Goal: Task Accomplishment & Management: Use online tool/utility

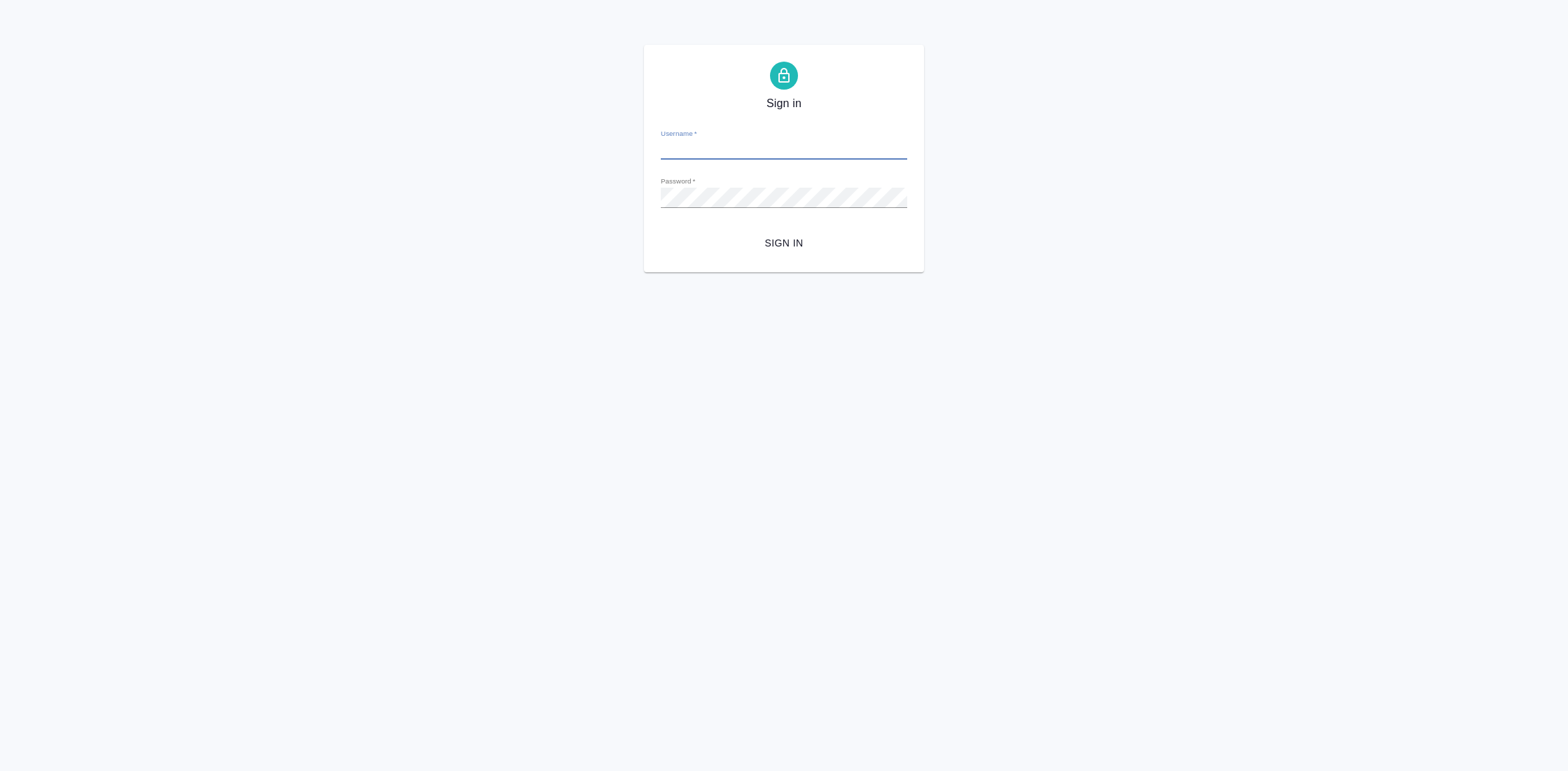
type input "[EMAIL_ADDRESS][DOMAIN_NAME]"
click at [792, 237] on span "Sign in" at bounding box center [784, 243] width 224 height 17
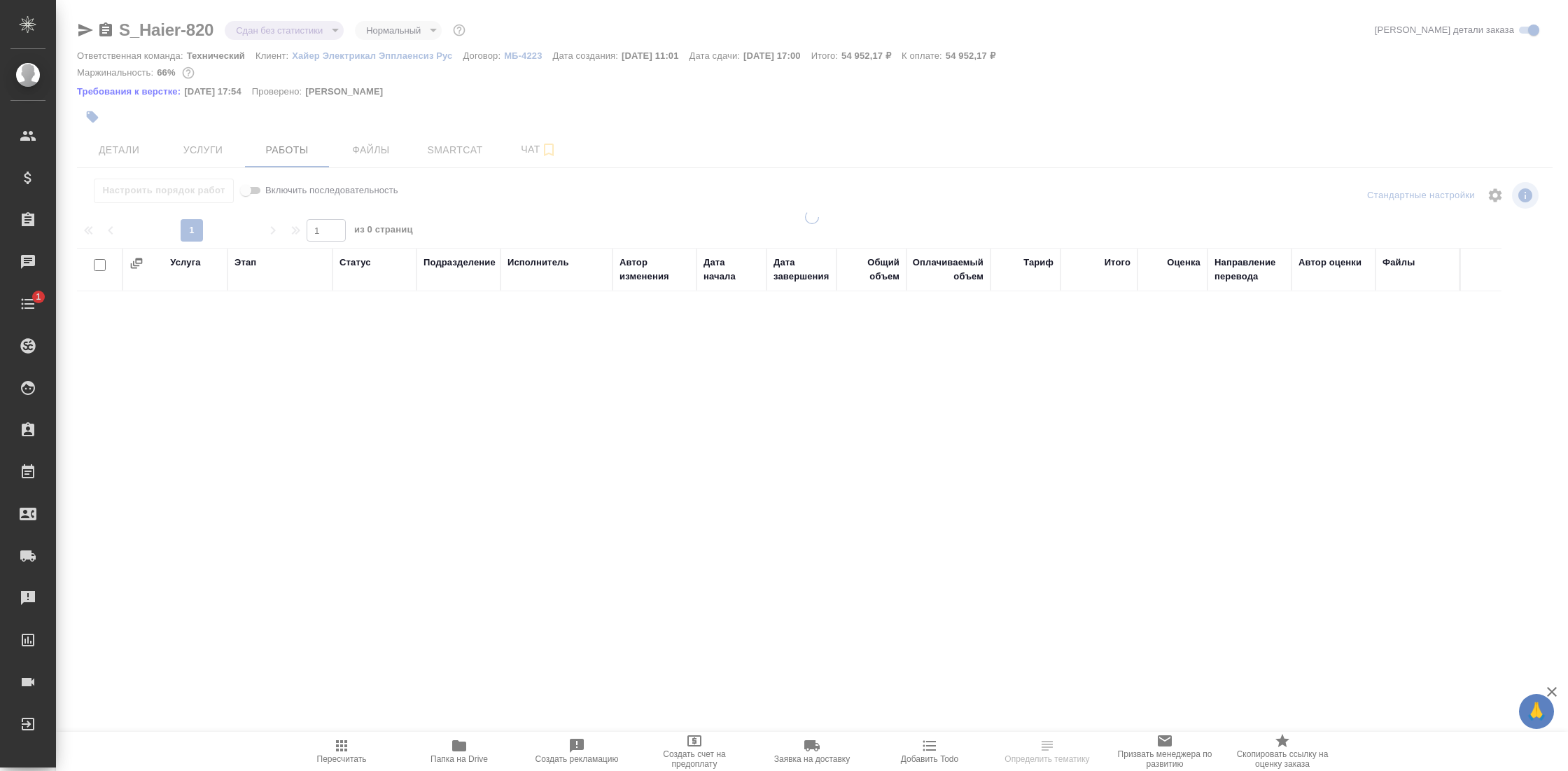
click at [458, 743] on icon "button" at bounding box center [460, 746] width 14 height 11
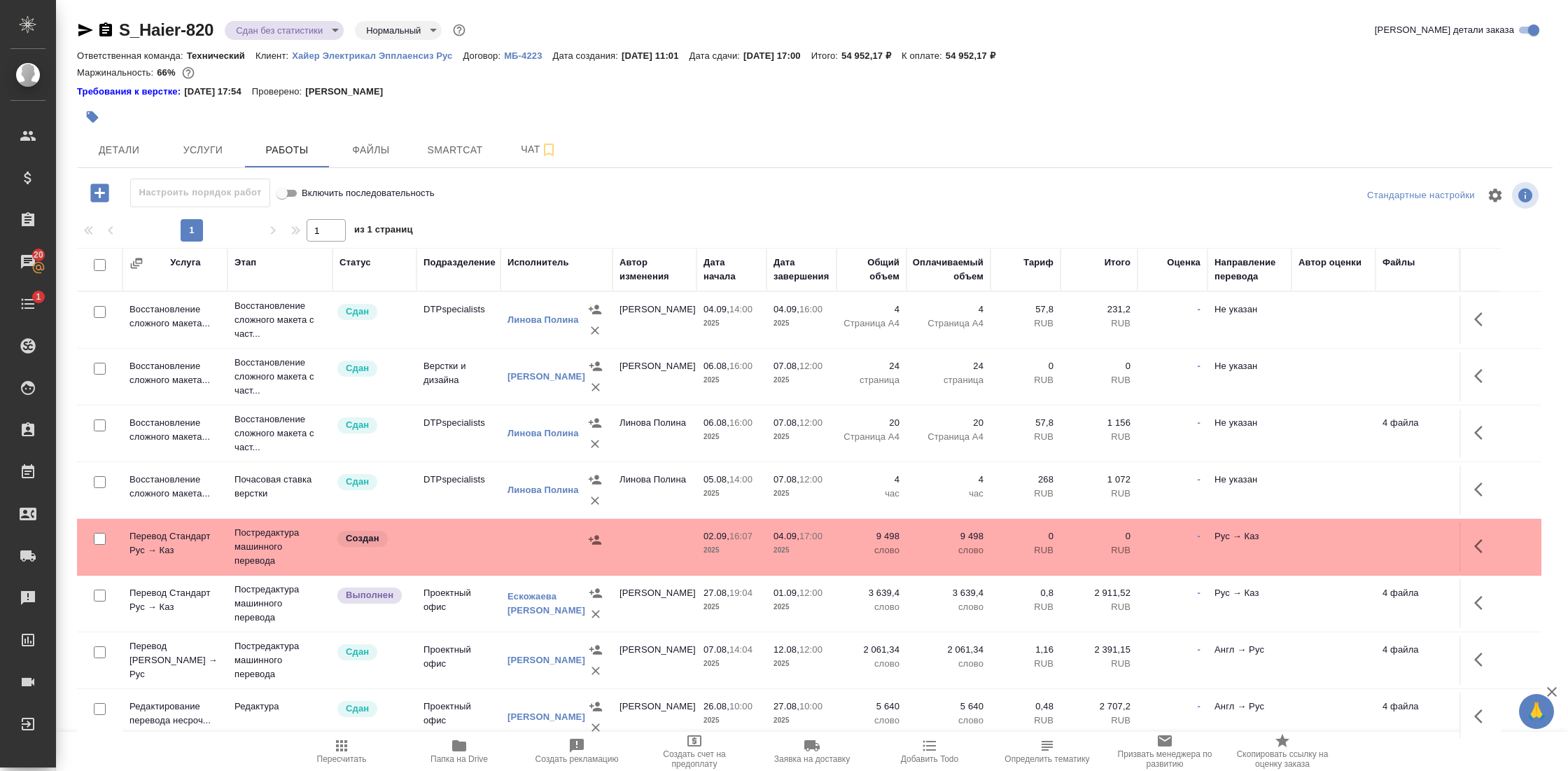
click at [183, 374] on td "Восстановление сложного макета..." at bounding box center [175, 376] width 105 height 49
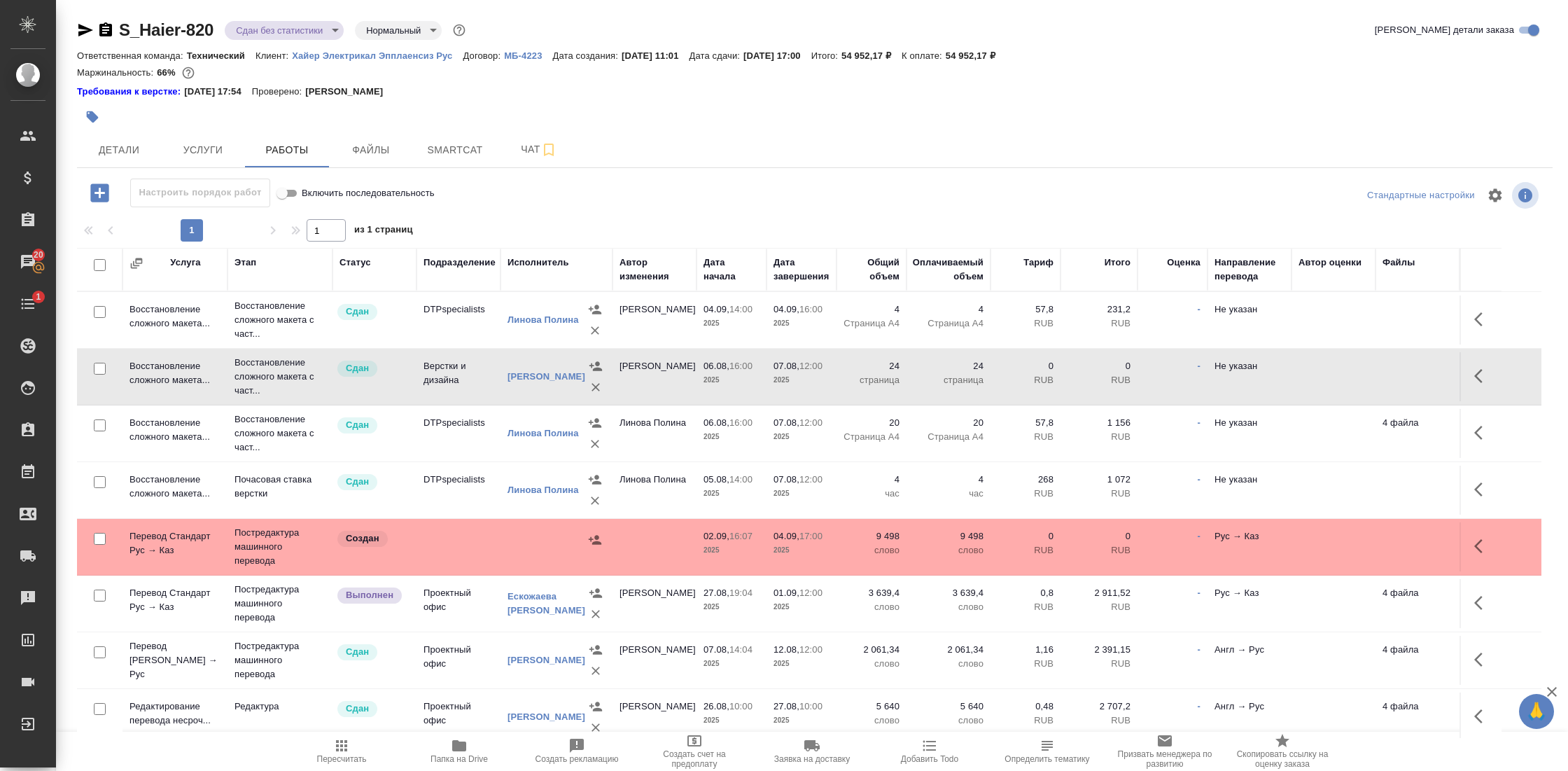
click at [183, 374] on td "Восстановление сложного макета..." at bounding box center [175, 376] width 105 height 49
click at [261, 435] on p "Восстановление сложного макета с част..." at bounding box center [280, 432] width 91 height 42
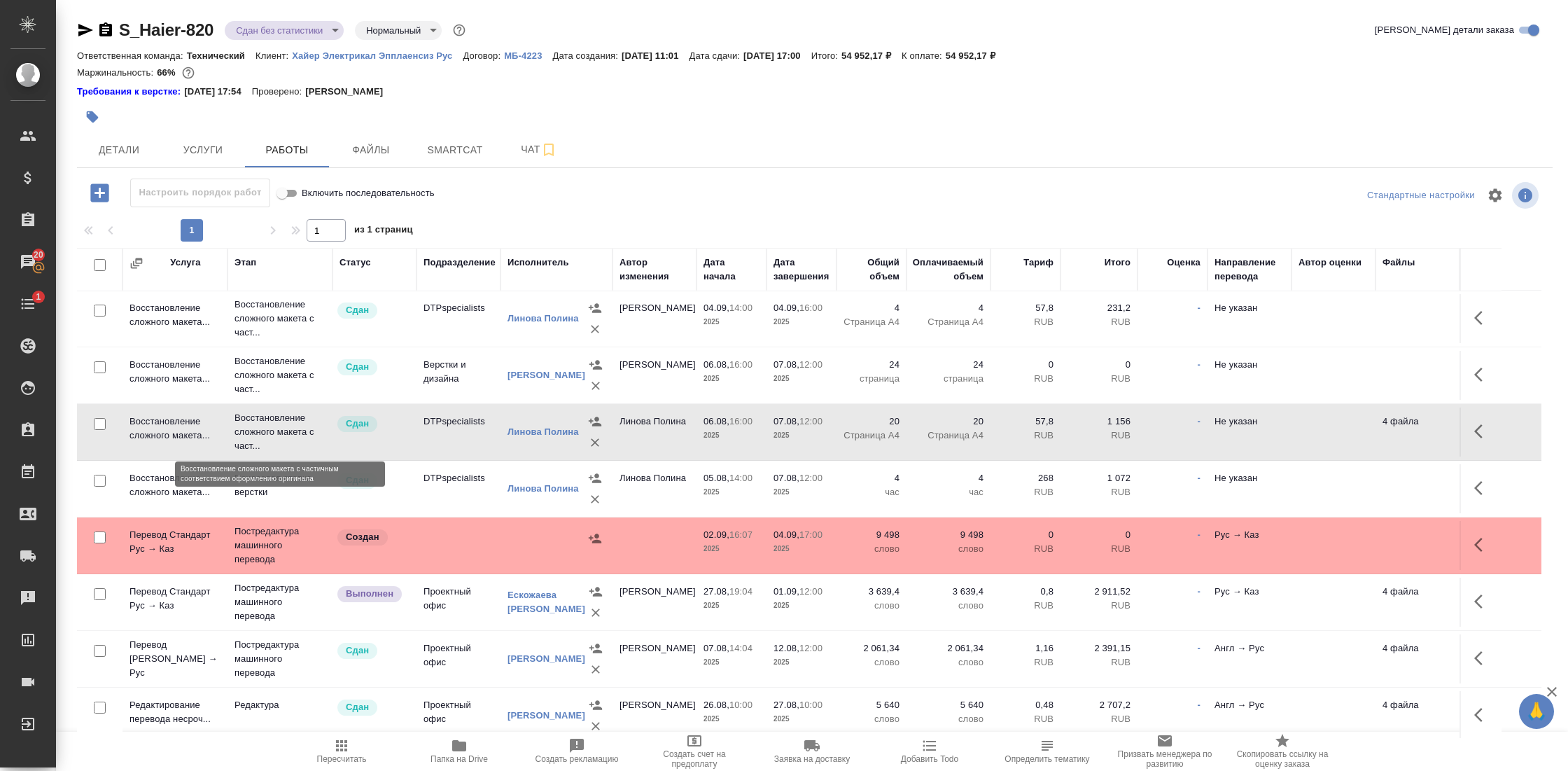
click at [261, 435] on p "Восстановление сложного макета с част..." at bounding box center [280, 432] width 91 height 42
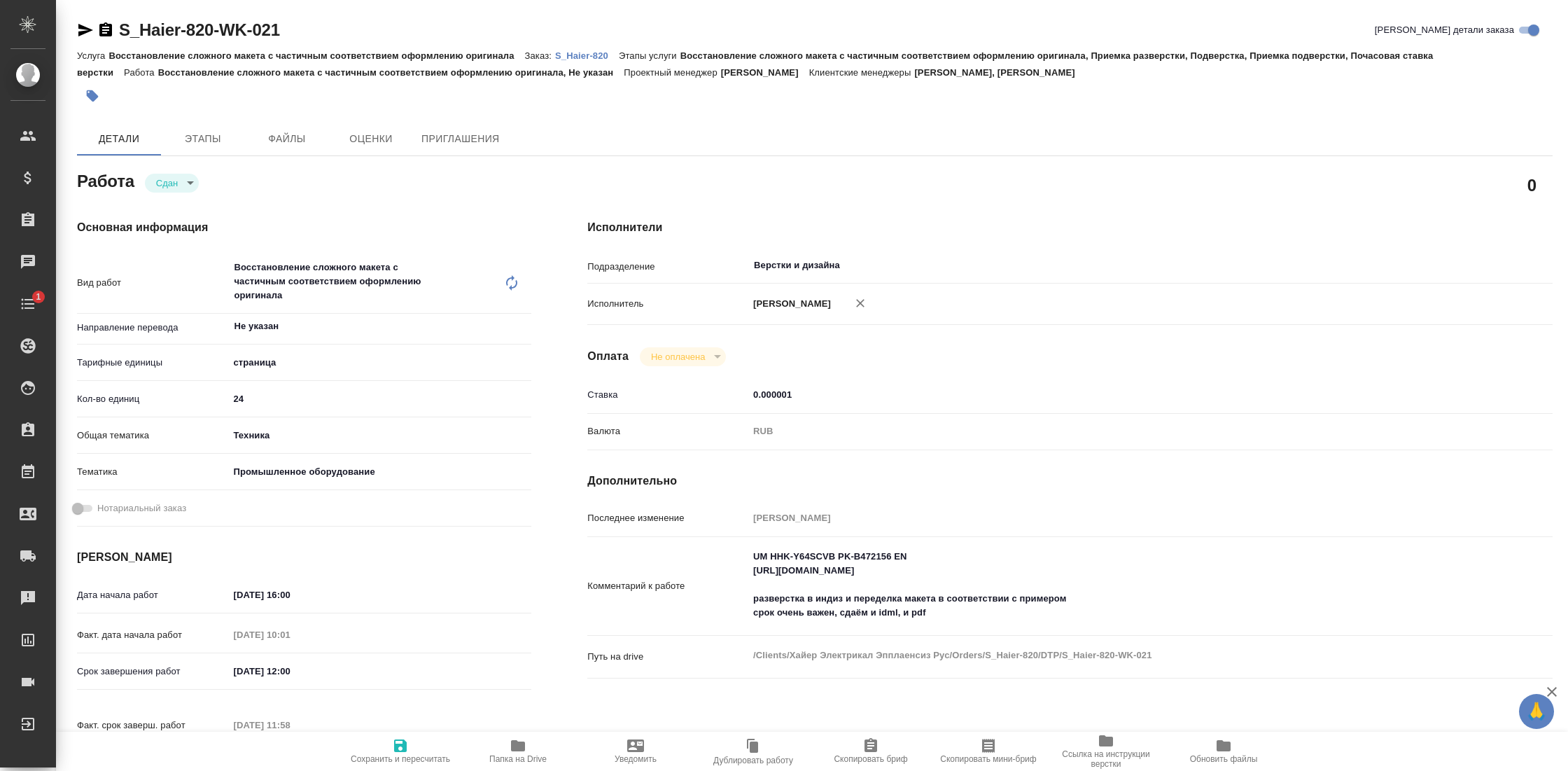
type textarea "x"
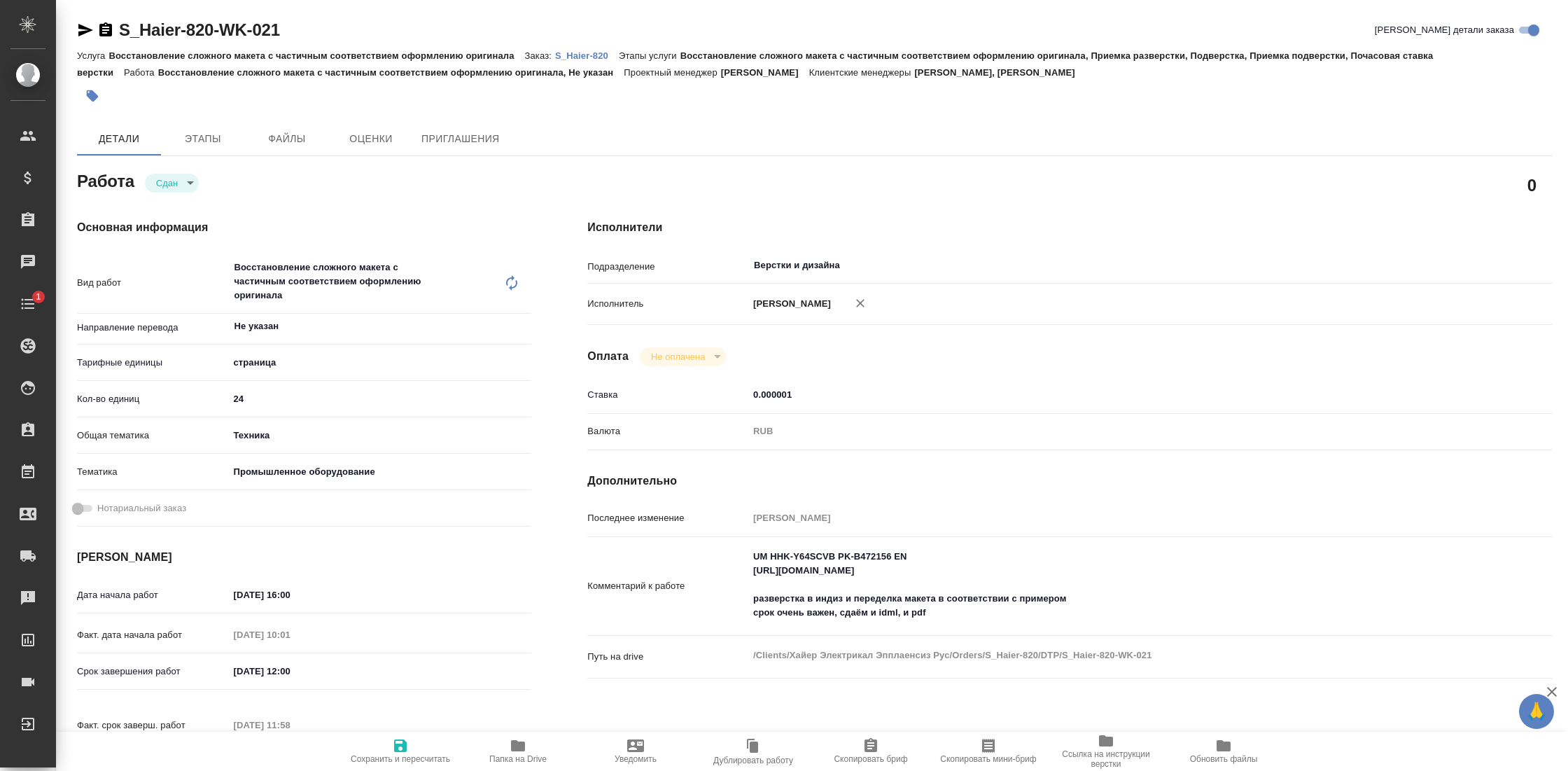
type textarea "x"
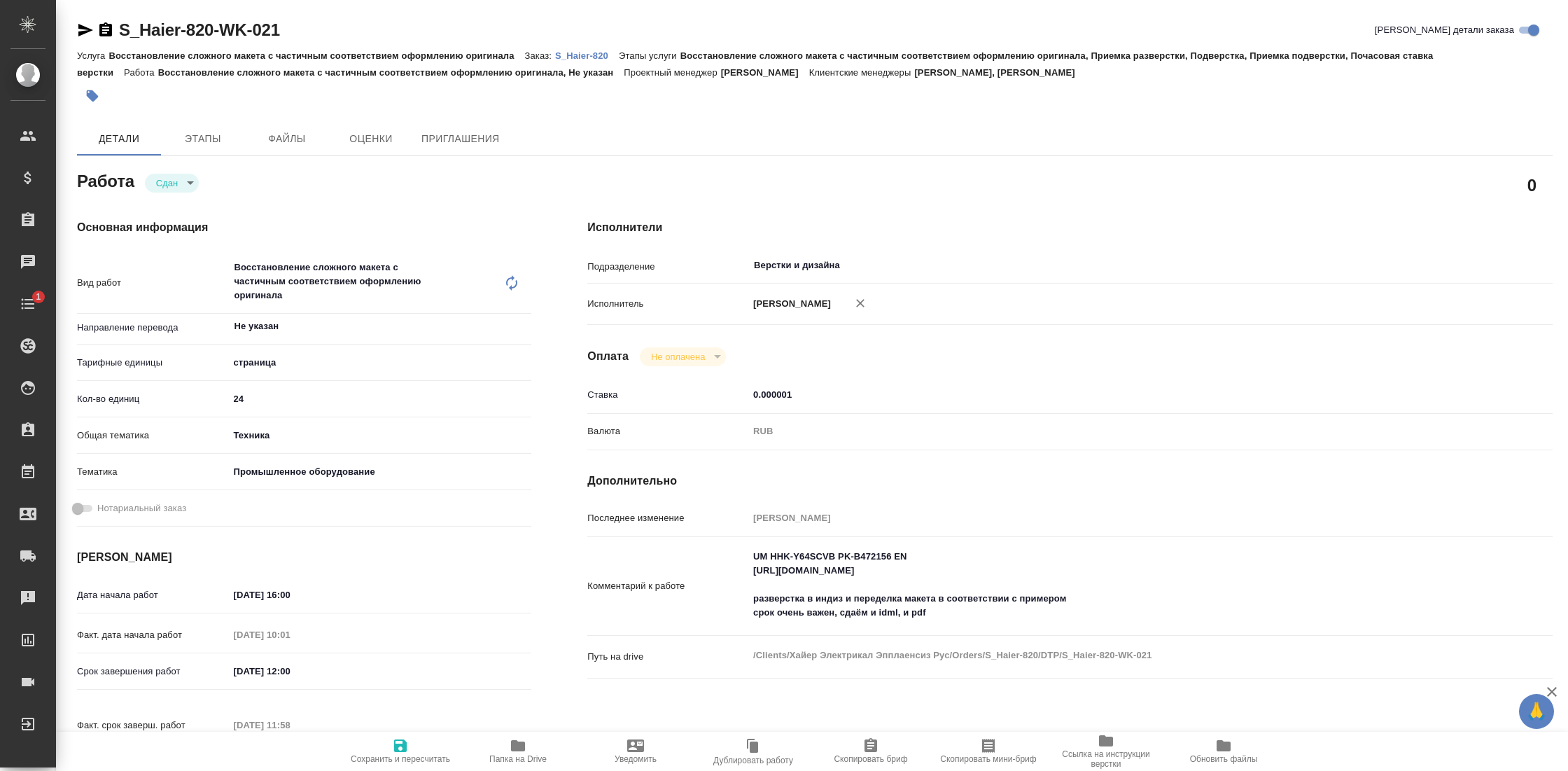
type textarea "x"
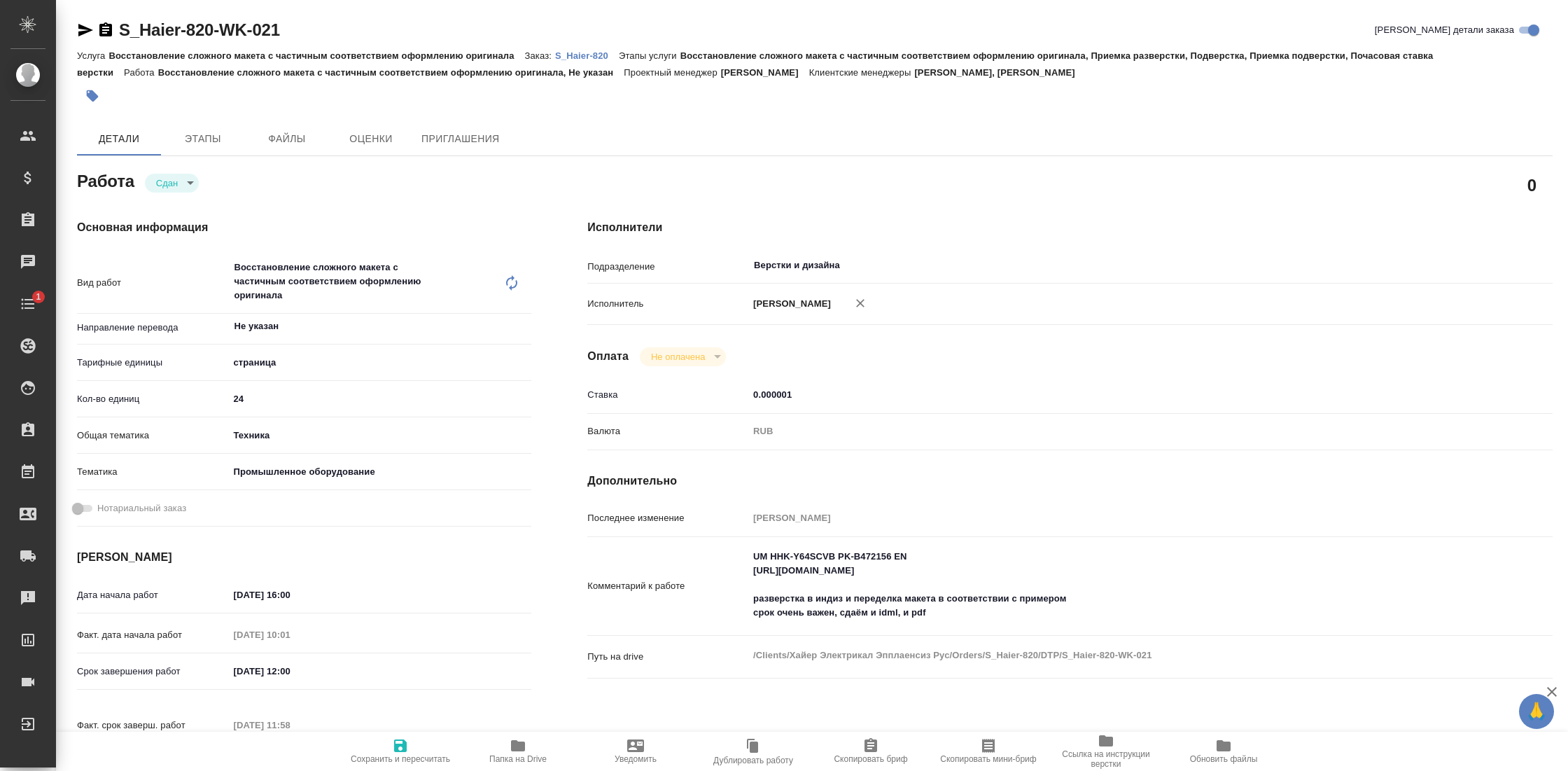
type textarea "x"
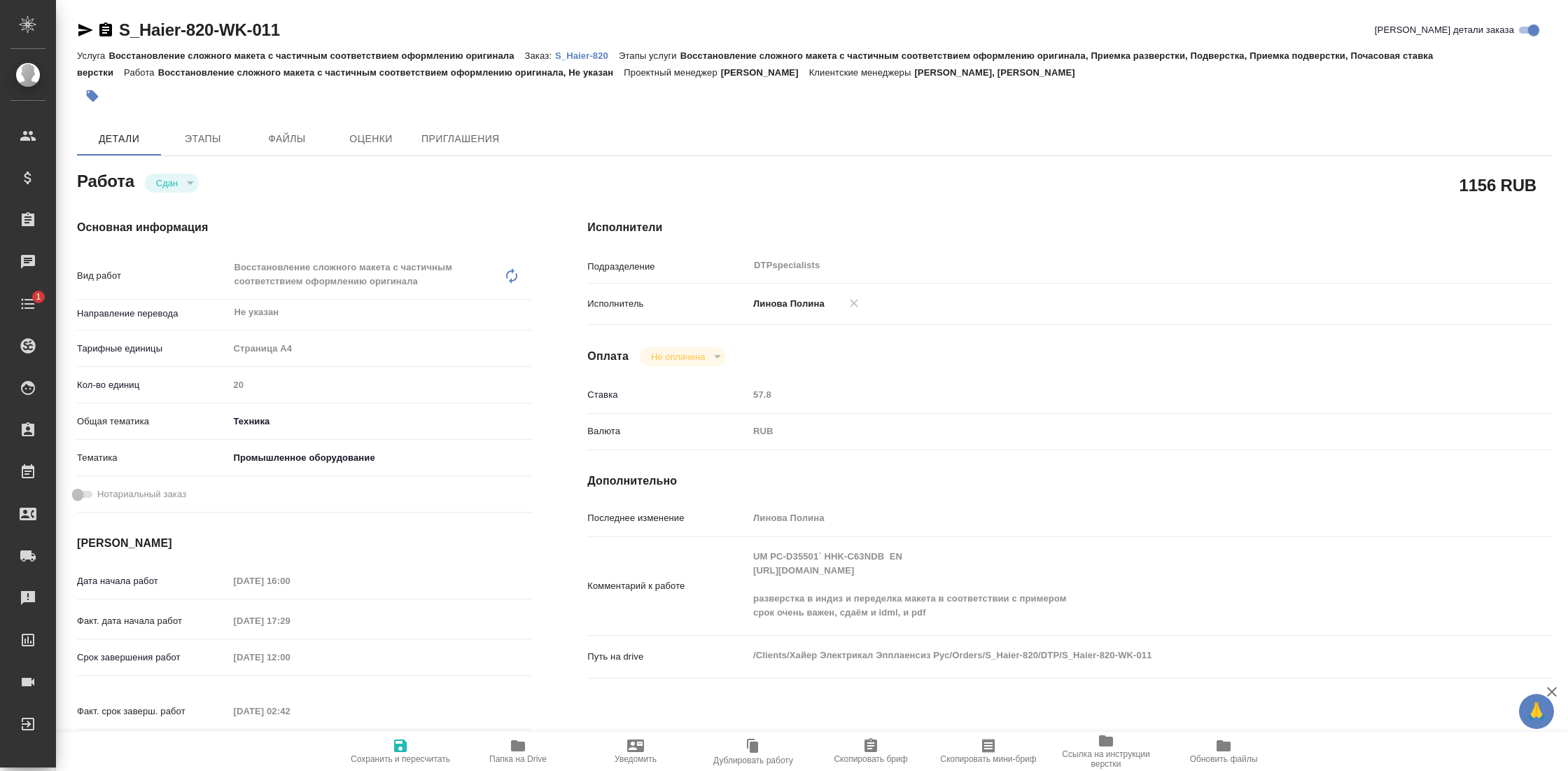
type textarea "x"
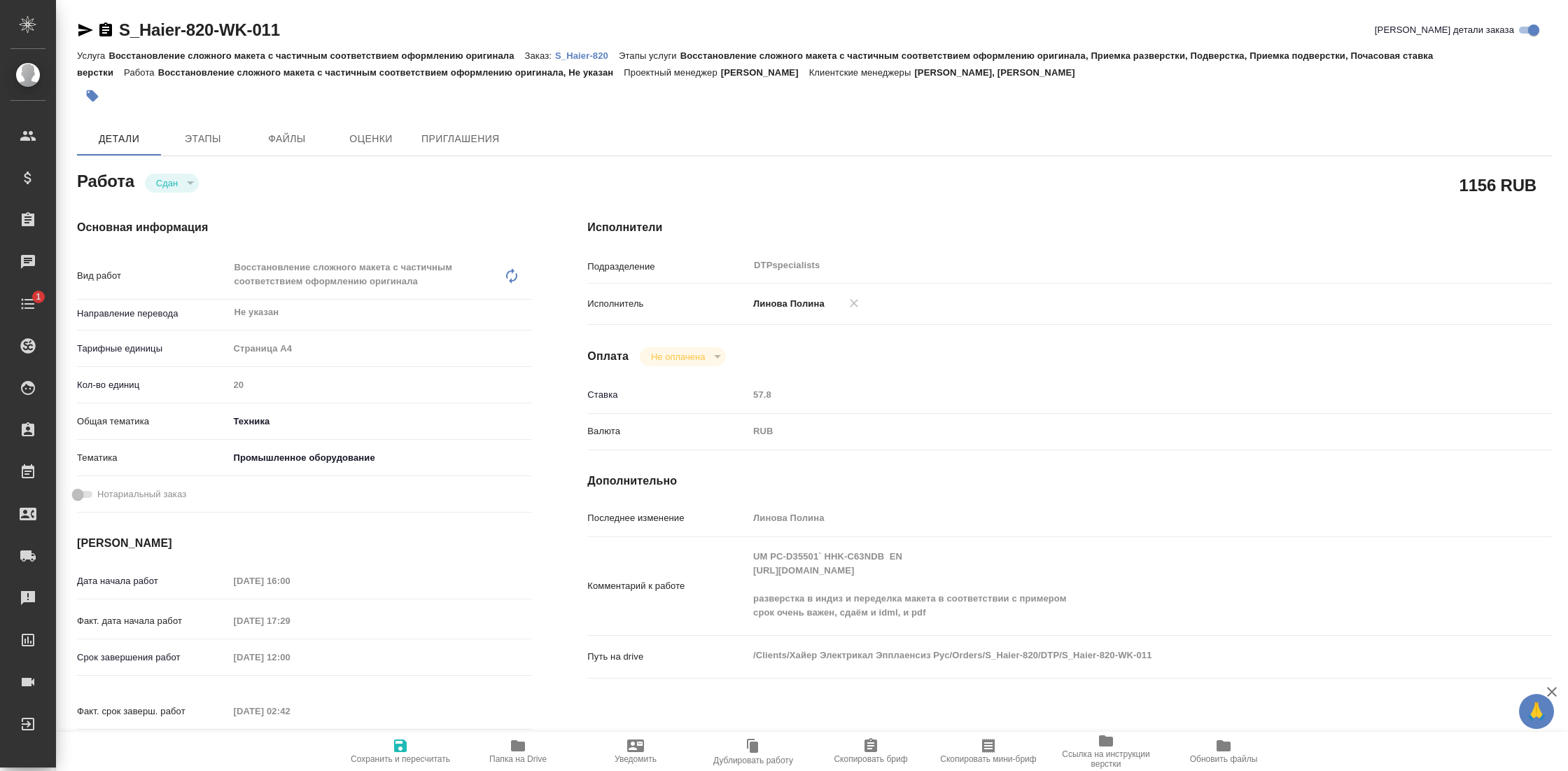
type textarea "x"
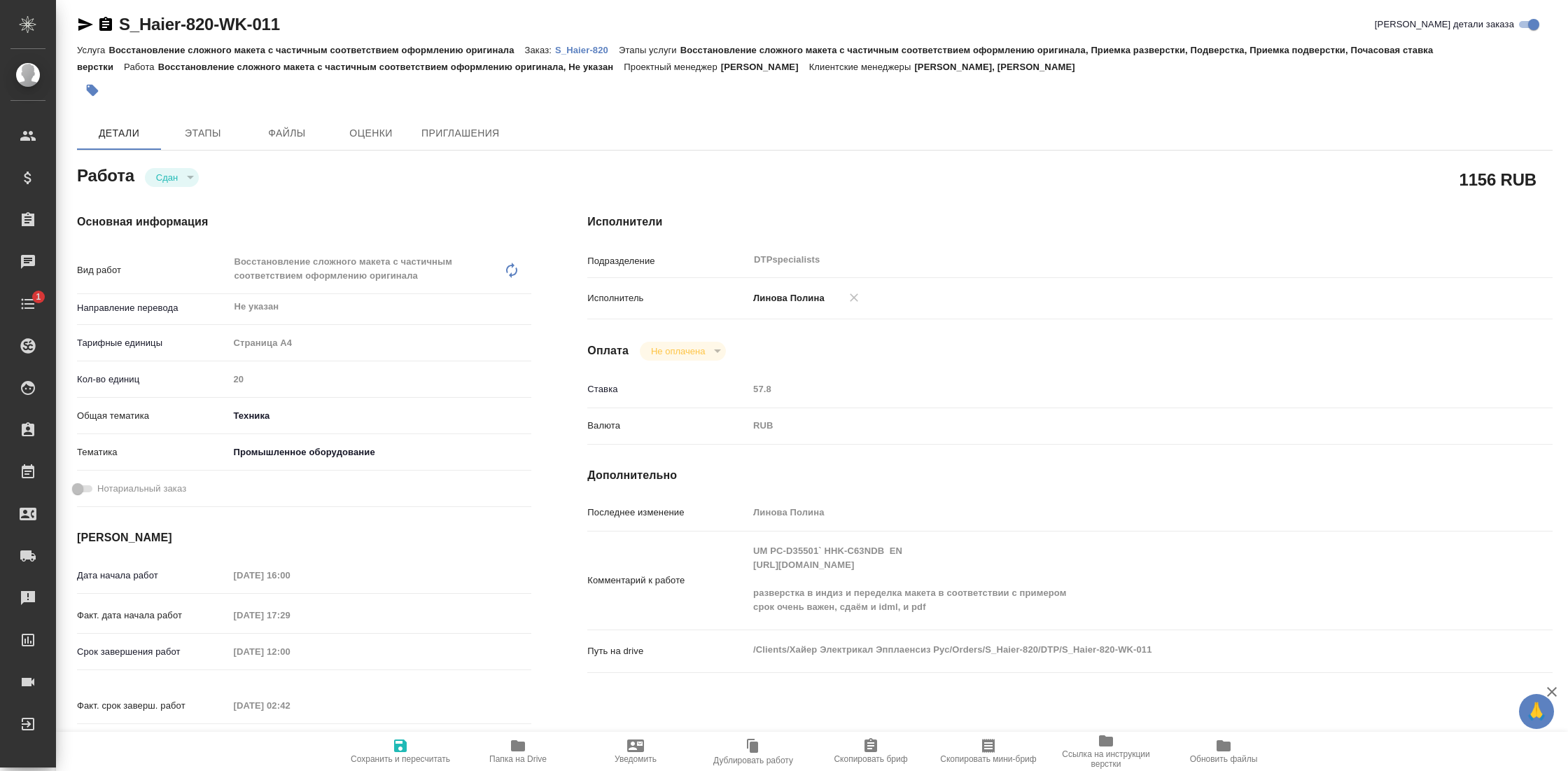
type textarea "x"
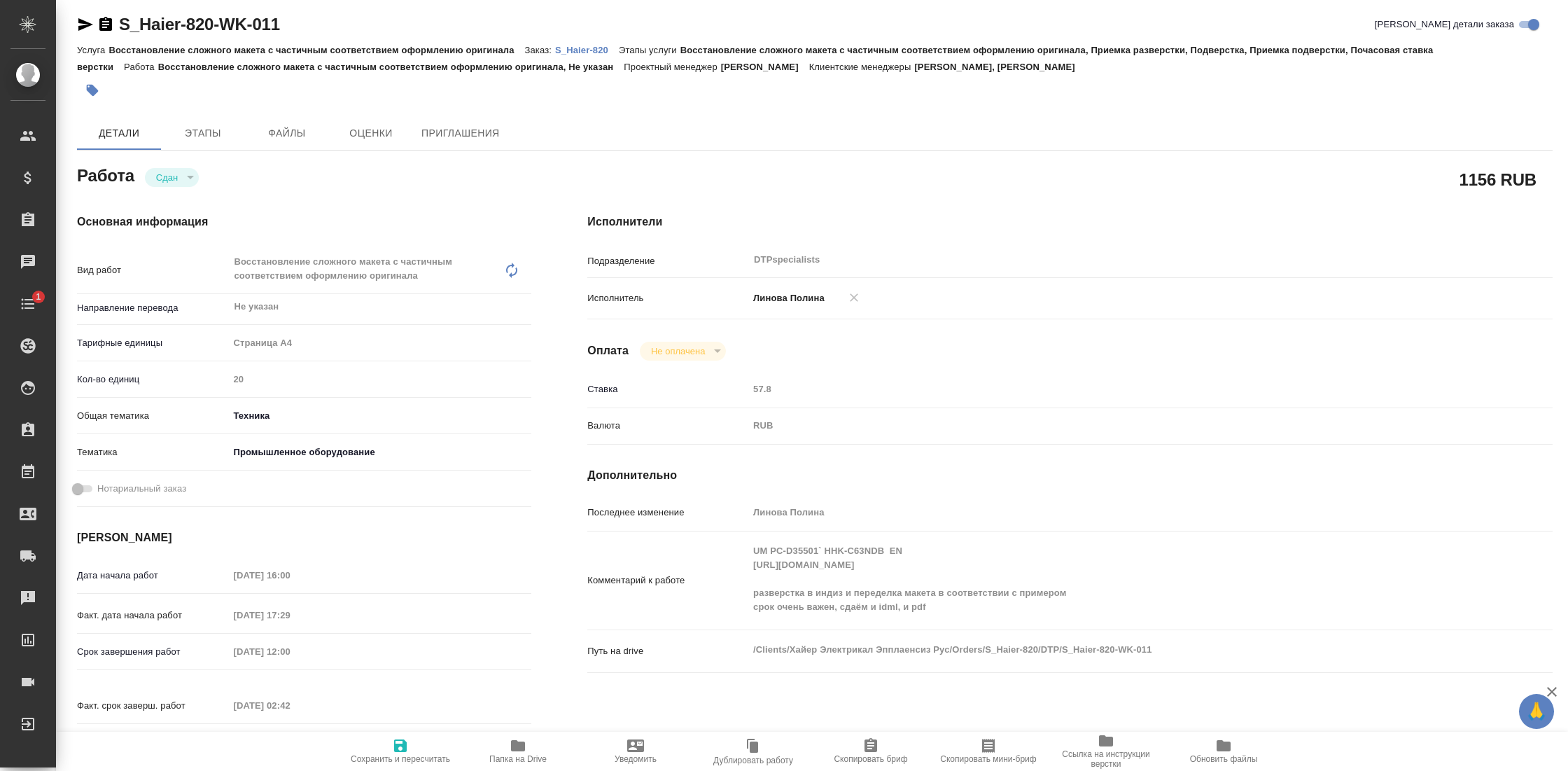
scroll to position [7, 0]
type textarea "x"
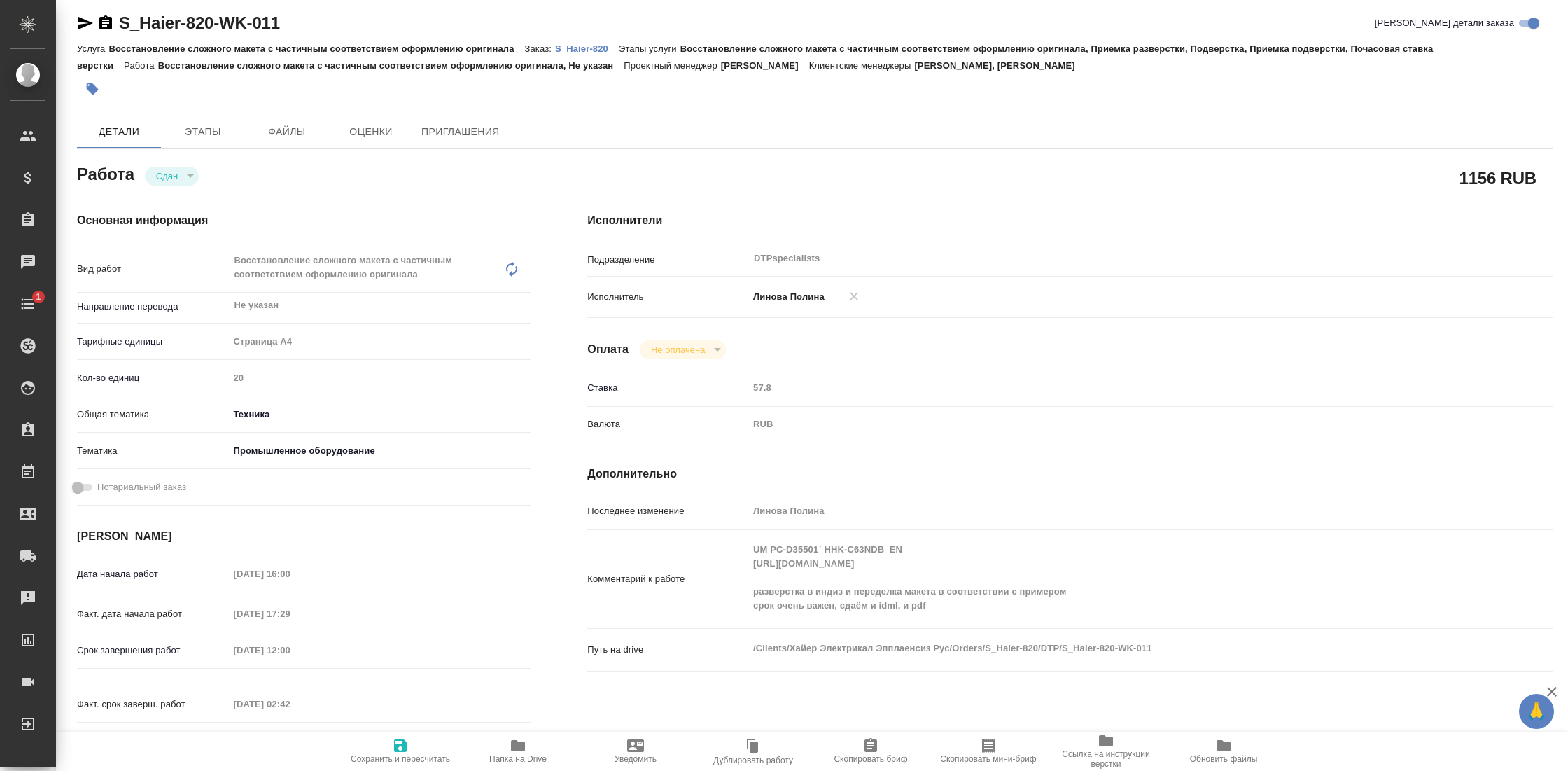
type textarea "x"
